Goal: Information Seeking & Learning: Learn about a topic

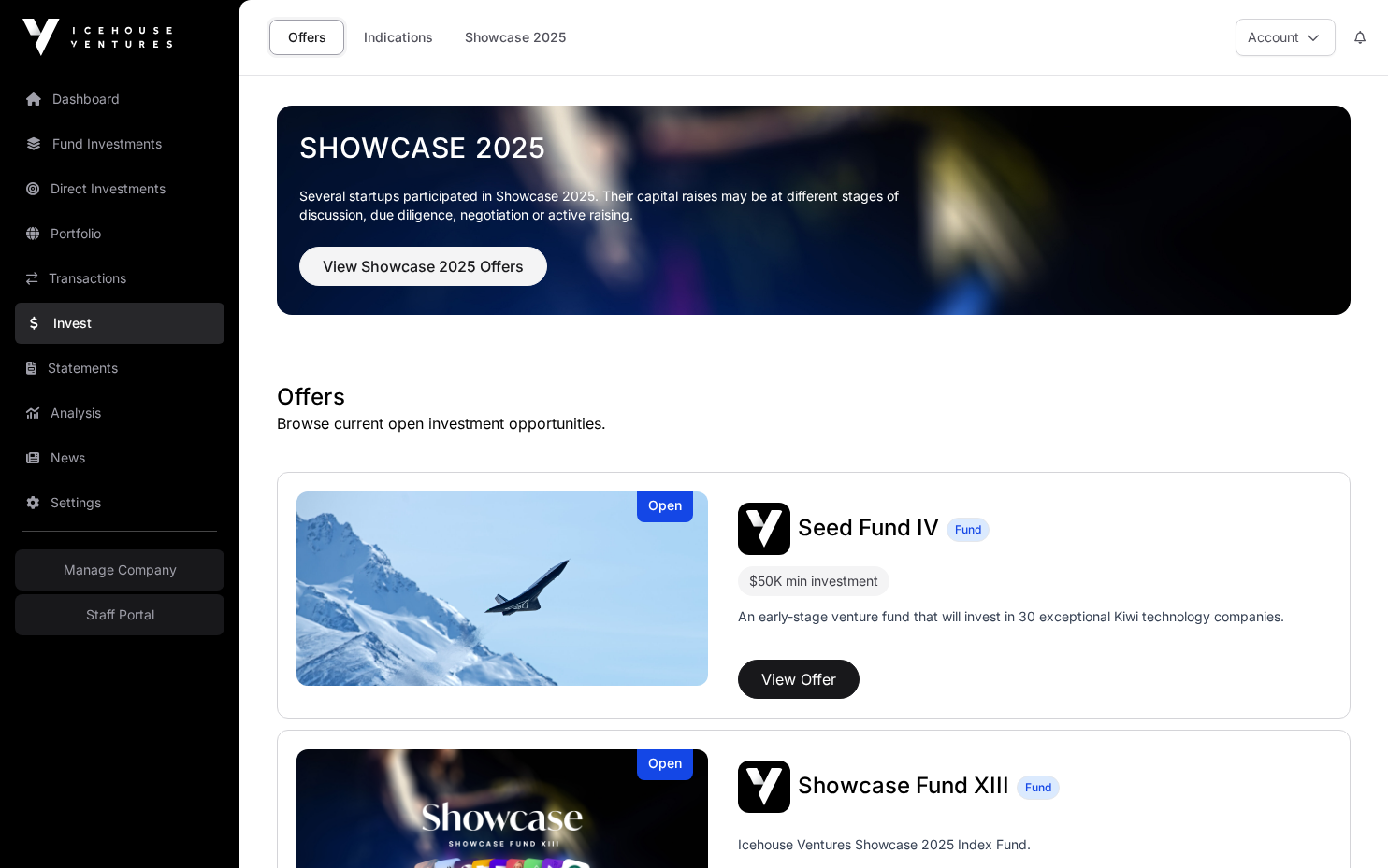
click at [393, 265] on span "View Showcase 2025 Offers" at bounding box center [423, 266] width 201 height 23
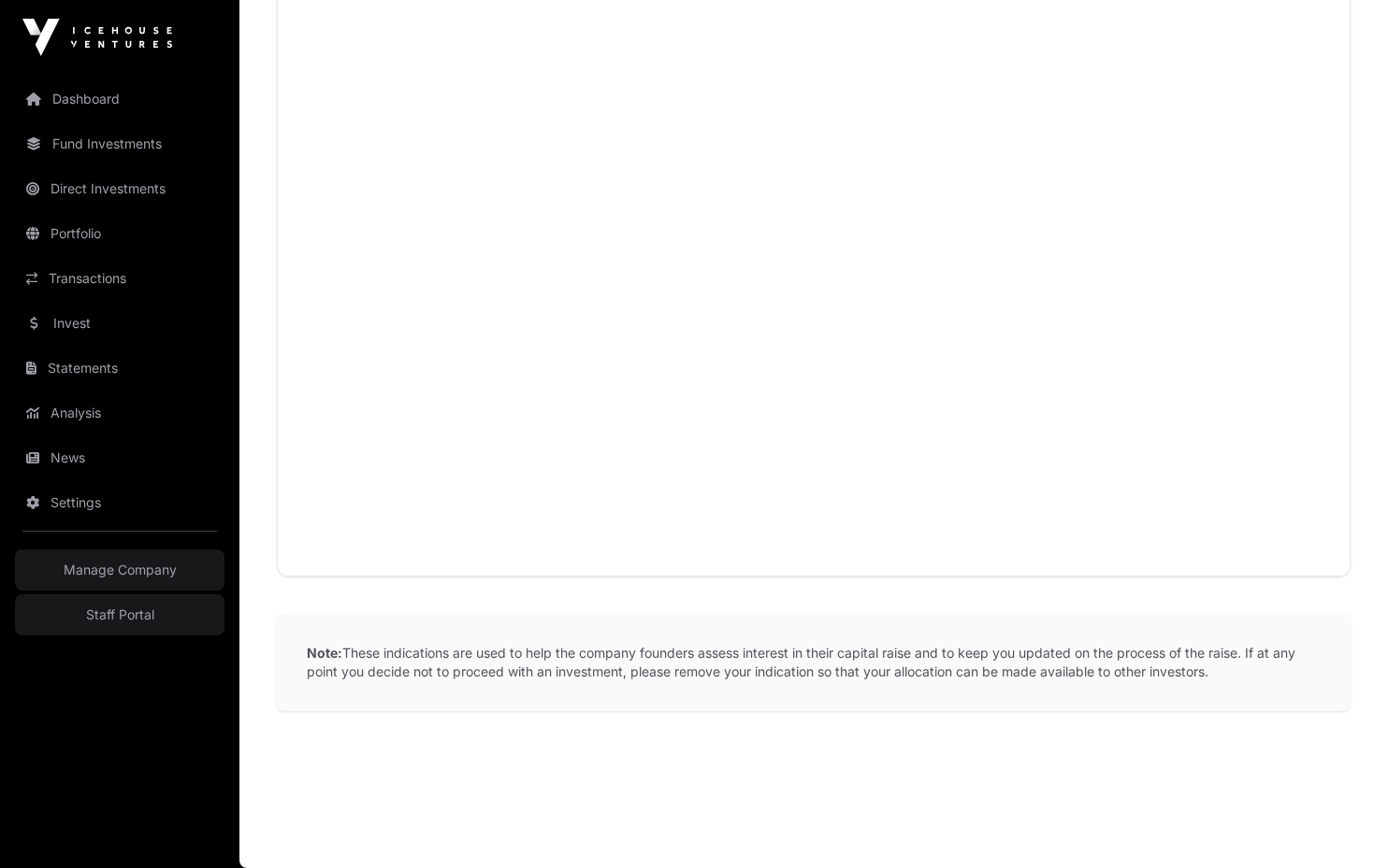
scroll to position [2199, 0]
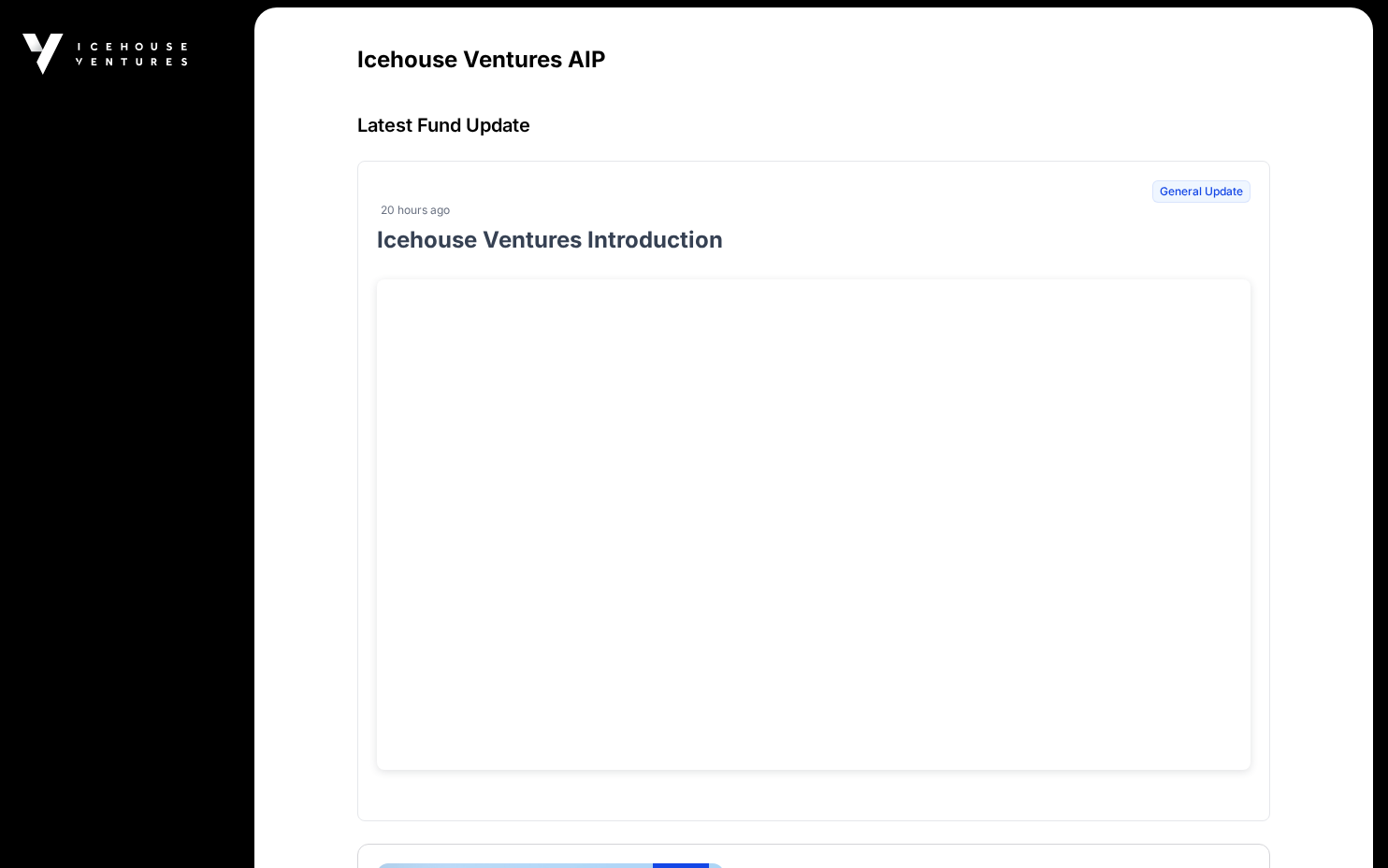
scroll to position [411, 0]
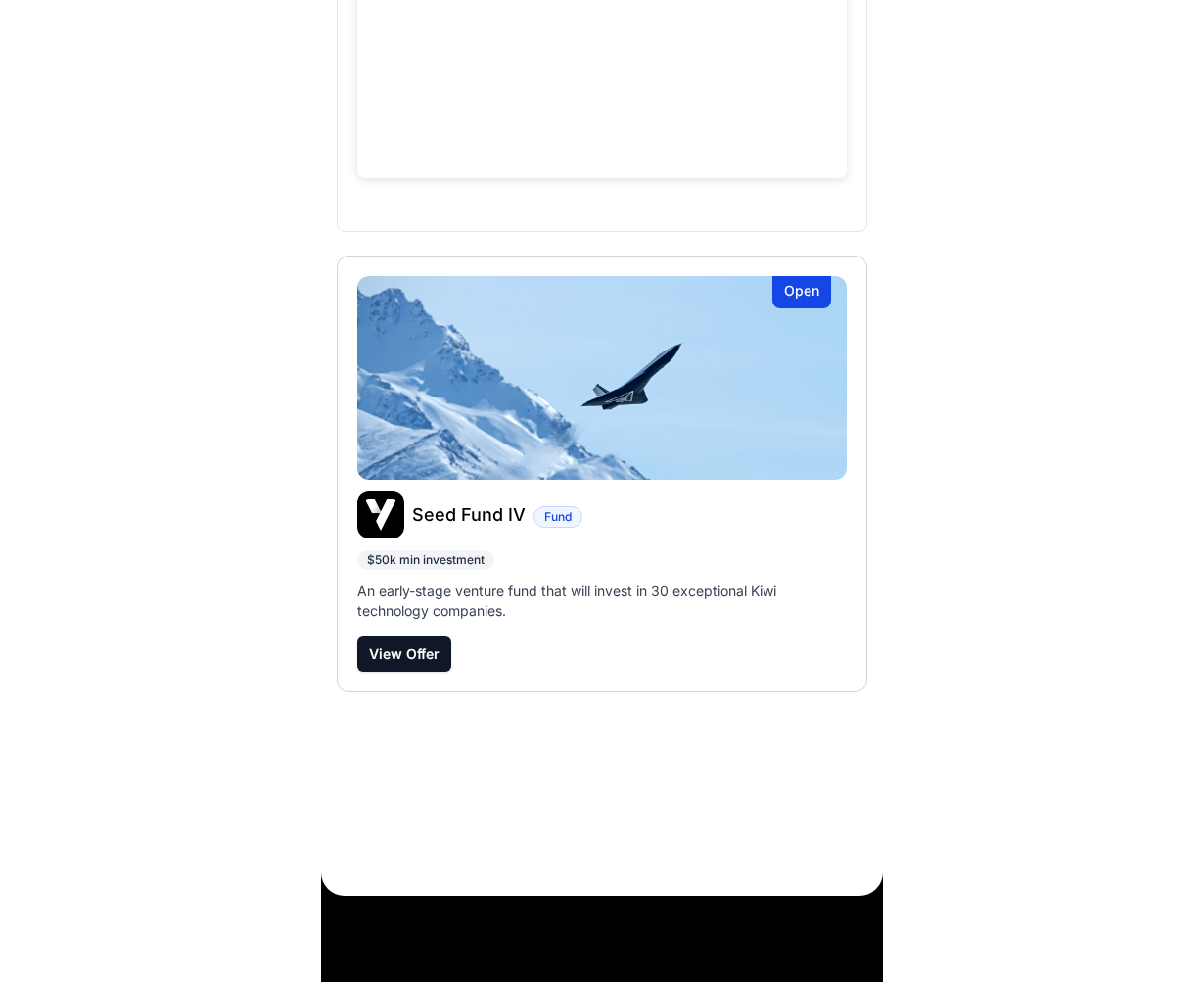
scroll to position [322, 0]
